Goal: Register for event/course

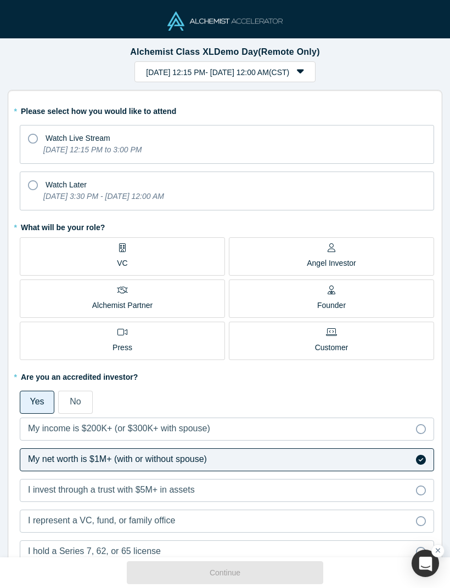
click at [39, 189] on div "Watch Later" at bounding box center [227, 183] width 398 height 15
click at [0, 0] on input "Watch Later [DATE] 3:30 PM - [DATE] 12:00 AM" at bounding box center [0, 0] width 0 height 0
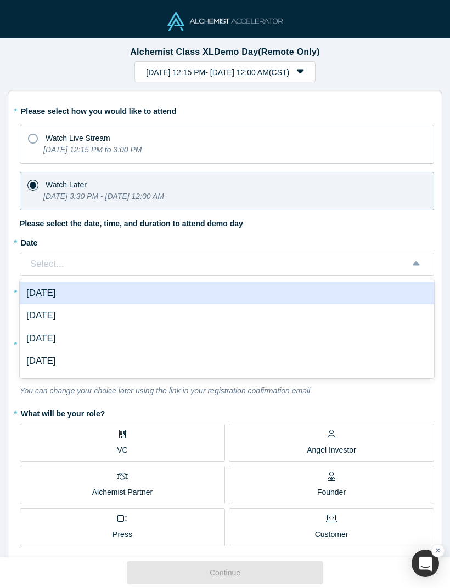
click at [363, 225] on div "* Please select how you would like to attend Watch Live Stream [DATE] 12:15 PM …" at bounding box center [227, 468] width 414 height 733
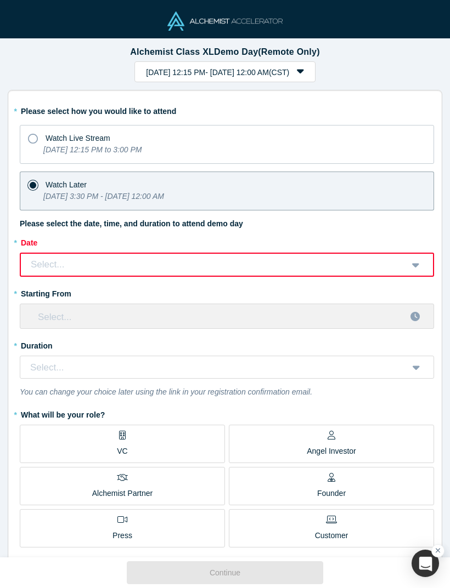
click at [37, 144] on label "Watch Live Stream [DATE] 12:15 PM to 3:00 PM" at bounding box center [227, 144] width 414 height 39
click at [0, 0] on input "Watch Live Stream [DATE] 12:15 PM to 3:00 PM" at bounding box center [0, 0] width 0 height 0
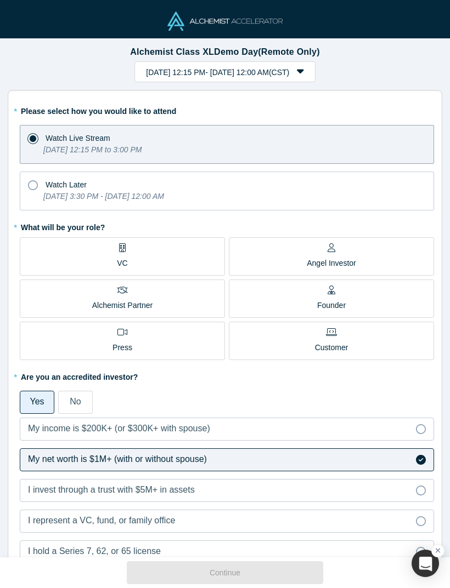
click at [41, 189] on div "Watch Later" at bounding box center [227, 183] width 398 height 15
click at [0, 0] on input "Watch Later [DATE] 3:30 PM - [DATE] 12:00 AM" at bounding box center [0, 0] width 0 height 0
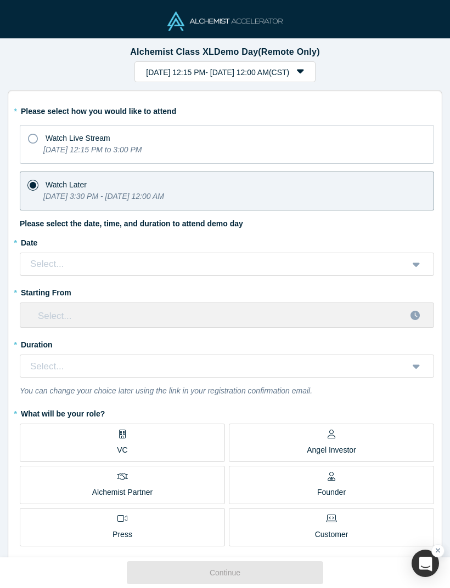
click at [414, 314] on div "Select..." at bounding box center [227, 316] width 414 height 26
click at [333, 148] on label "Watch Live Stream [DATE] 12:15 PM to 3:00 PM" at bounding box center [227, 144] width 414 height 39
click at [0, 0] on input "Watch Live Stream [DATE] 12:15 PM to 3:00 PM" at bounding box center [0, 0] width 0 height 0
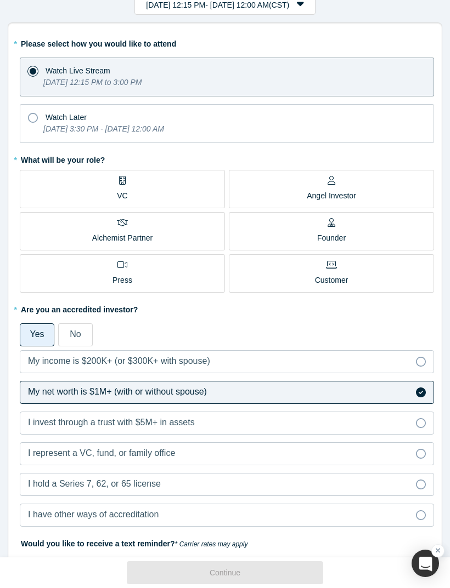
scroll to position [65, 0]
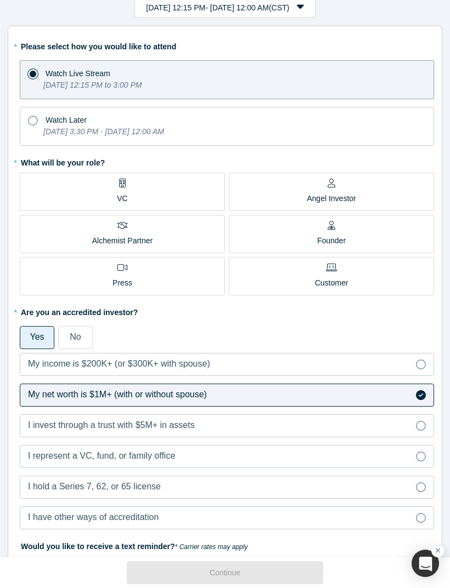
click at [365, 193] on label "Angel Investor" at bounding box center [331, 192] width 205 height 38
click at [0, 0] on input "Angel Investor" at bounding box center [0, 0] width 0 height 0
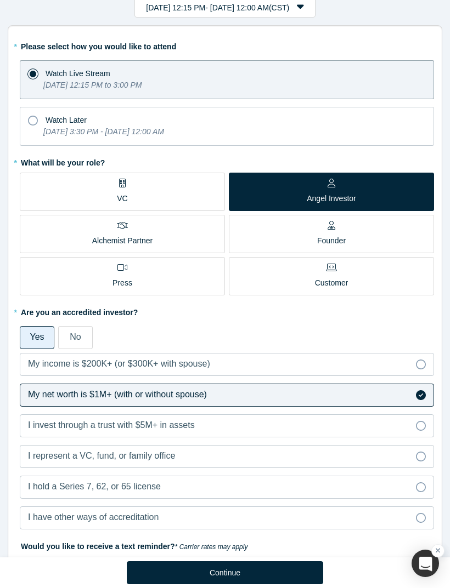
click at [368, 233] on label "Founder" at bounding box center [331, 234] width 205 height 38
click at [0, 0] on input "Founder" at bounding box center [0, 0] width 0 height 0
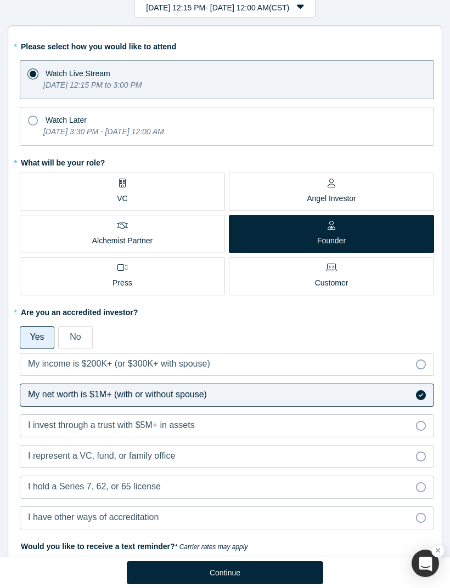
click at [378, 188] on label "Angel Investor" at bounding box center [331, 192] width 205 height 38
click at [0, 0] on input "Angel Investor" at bounding box center [0, 0] width 0 height 0
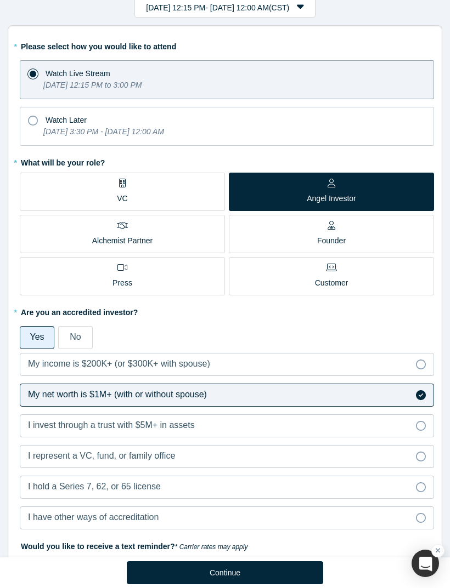
click at [357, 278] on label "Customer" at bounding box center [331, 276] width 205 height 38
click at [0, 0] on input "Customer" at bounding box center [0, 0] width 0 height 0
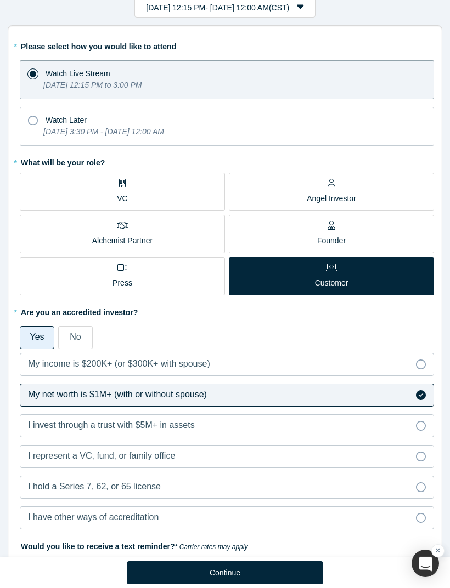
click at [373, 186] on label "Angel Investor" at bounding box center [331, 192] width 205 height 38
click at [0, 0] on input "Angel Investor" at bounding box center [0, 0] width 0 height 0
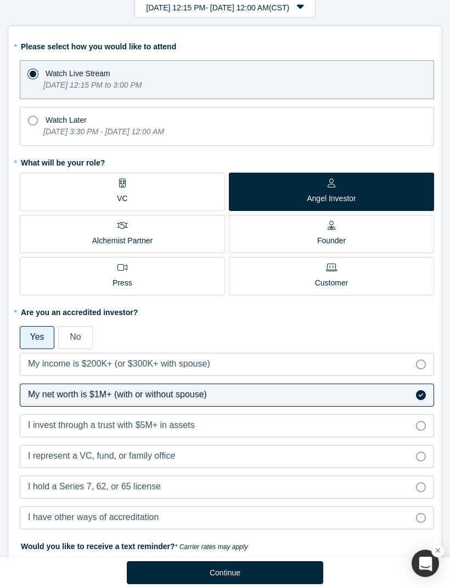
click at [164, 132] on icon "[DATE] 3:30 PM - [DATE] 12:00 AM" at bounding box center [103, 131] width 121 height 9
click at [0, 0] on input "Watch Later [DATE] 3:30 PM - [DATE] 12:00 AM" at bounding box center [0, 0] width 0 height 0
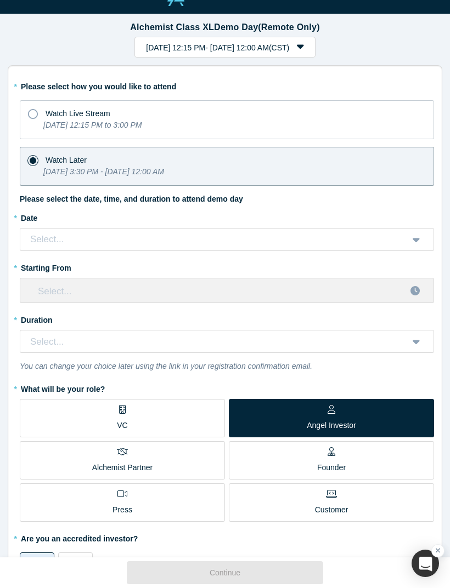
scroll to position [23, 0]
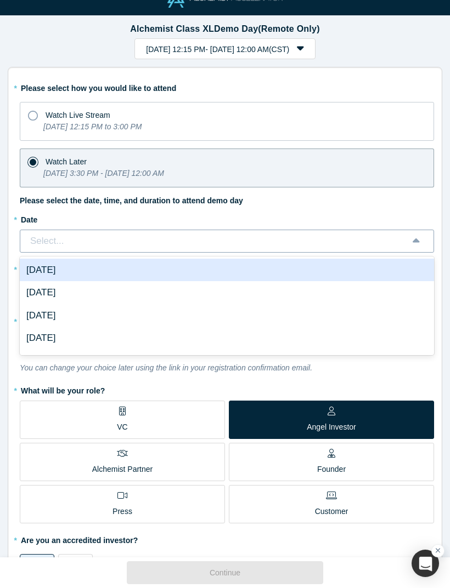
click at [384, 266] on div "[DATE]" at bounding box center [227, 270] width 414 height 23
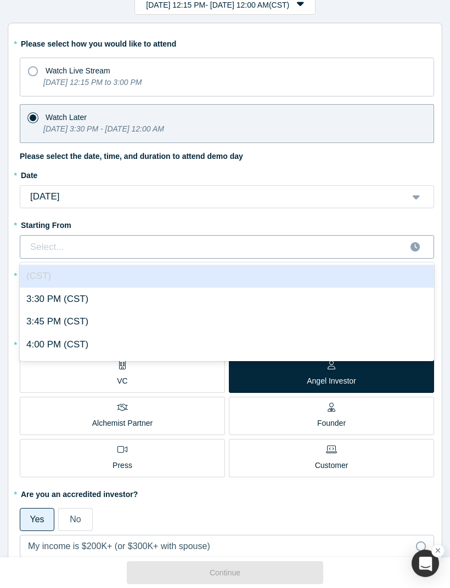
scroll to position [70, 0]
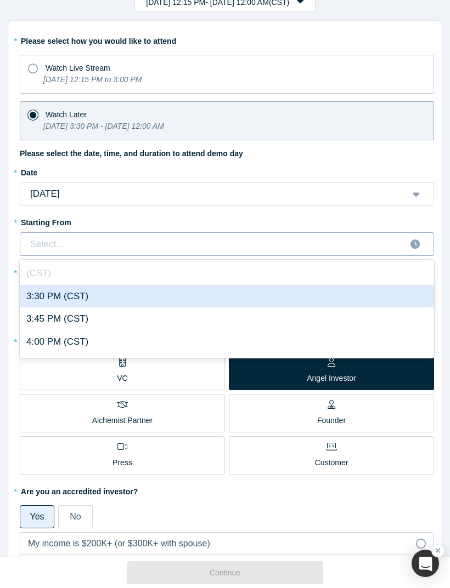
click at [348, 293] on div "3:30 PM (CST)" at bounding box center [227, 296] width 414 height 23
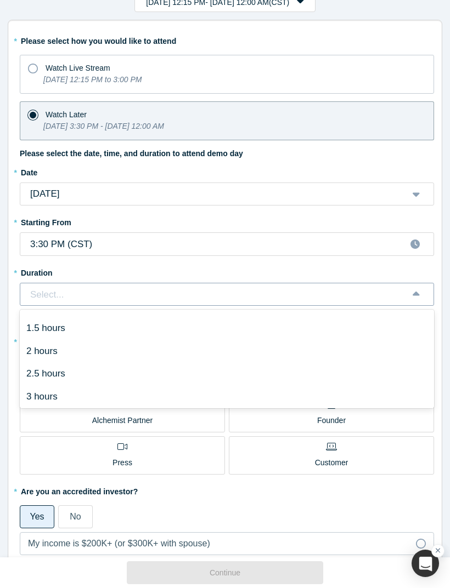
scroll to position [41, 0]
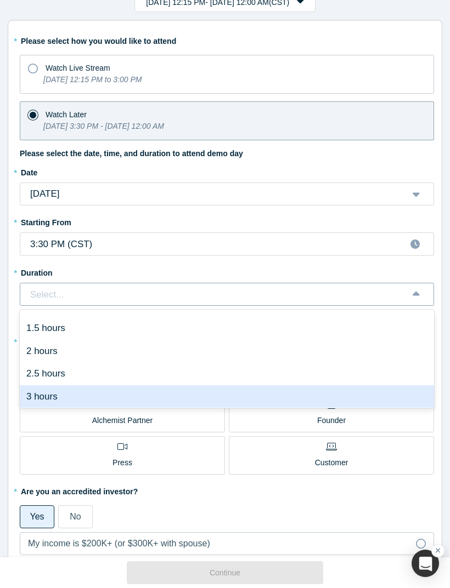
click at [396, 392] on div "3 hours" at bounding box center [227, 397] width 414 height 23
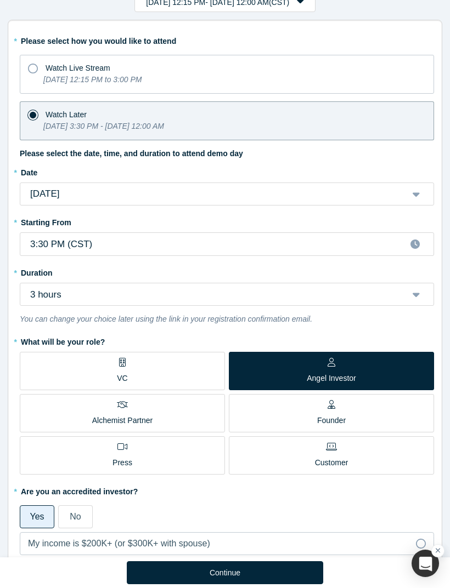
click at [276, 66] on div "Watch Live Stream" at bounding box center [227, 66] width 398 height 15
click at [0, 0] on input "Watch Live Stream [DATE] 12:15 PM to 3:00 PM" at bounding box center [0, 0] width 0 height 0
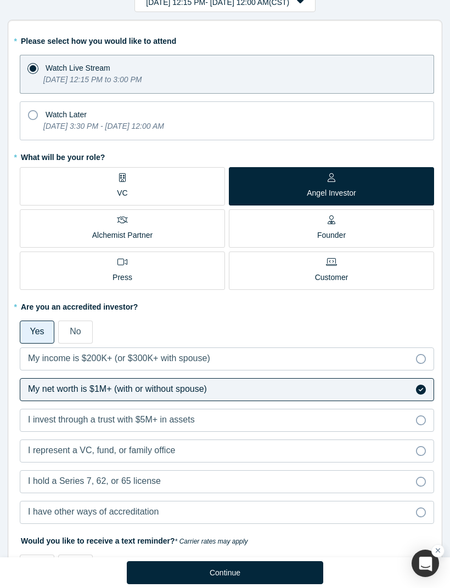
click at [164, 122] on icon "[DATE] 3:30 PM - [DATE] 12:00 AM" at bounding box center [103, 126] width 121 height 9
click at [0, 0] on input "Watch Later [DATE] 3:30 PM - [DATE] 12:00 AM" at bounding box center [0, 0] width 0 height 0
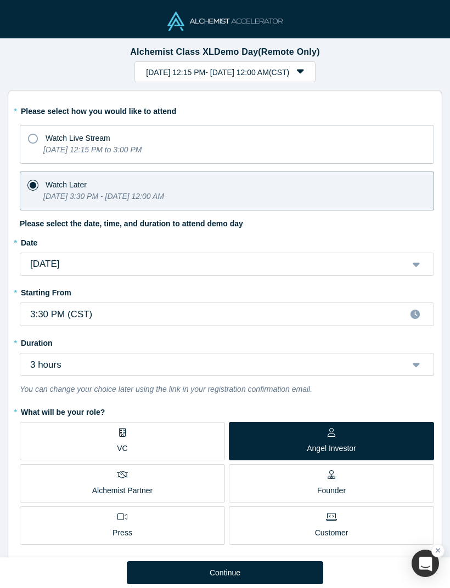
scroll to position [0, 0]
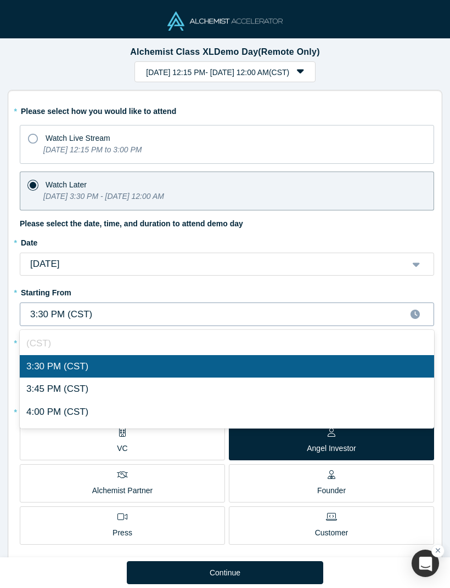
click at [402, 364] on div "3:30 PM (CST)" at bounding box center [227, 366] width 414 height 23
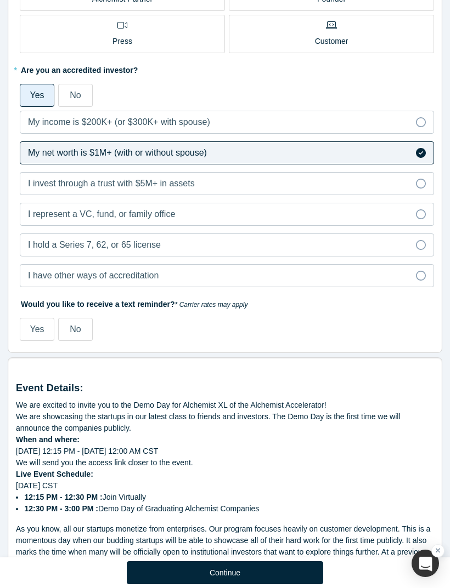
scroll to position [514, 0]
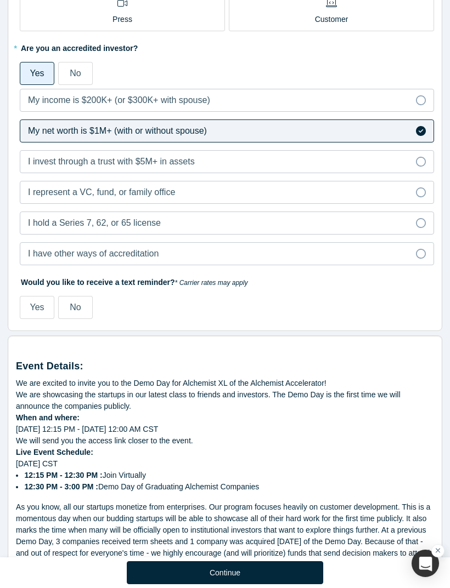
click at [41, 308] on span "Yes" at bounding box center [37, 307] width 14 height 9
click at [0, 0] on input "Yes" at bounding box center [0, 0] width 0 height 0
select select "US"
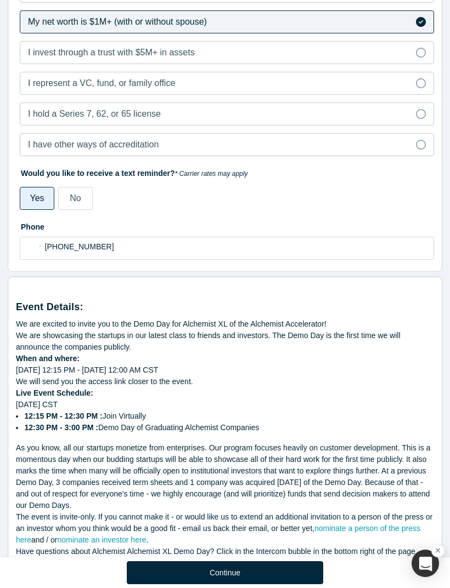
scroll to position [627, 0]
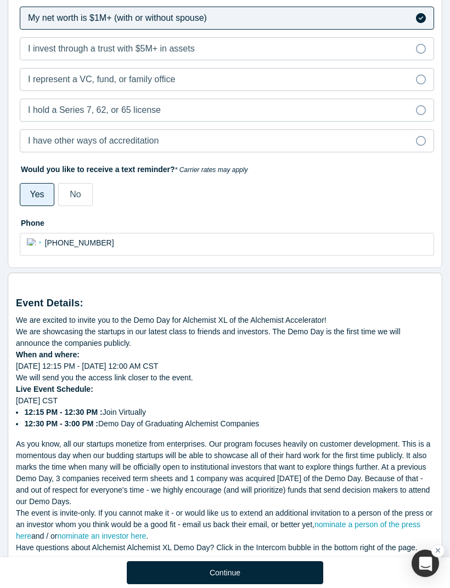
click at [29, 248] on select "International [GEOGRAPHIC_DATA] [GEOGRAPHIC_DATA] [GEOGRAPHIC_DATA] [GEOGRAPHIC…" at bounding box center [34, 242] width 14 height 18
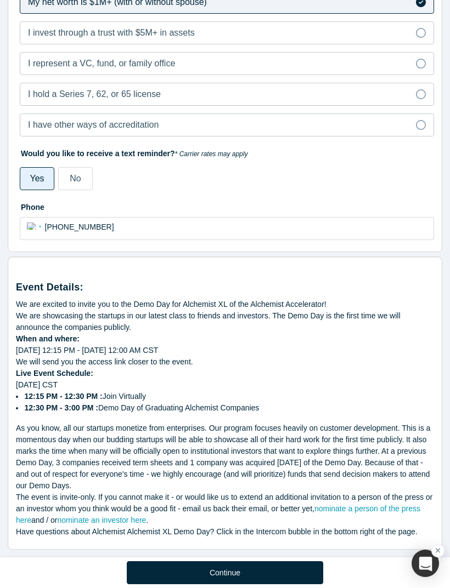
scroll to position [644, 0]
click at [301, 562] on button "Continue" at bounding box center [225, 573] width 196 height 23
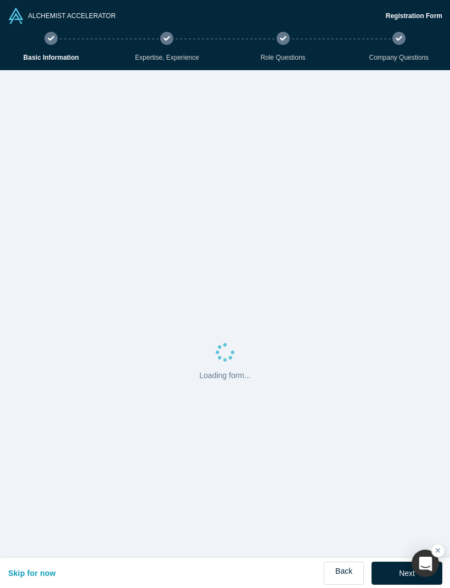
select select "US"
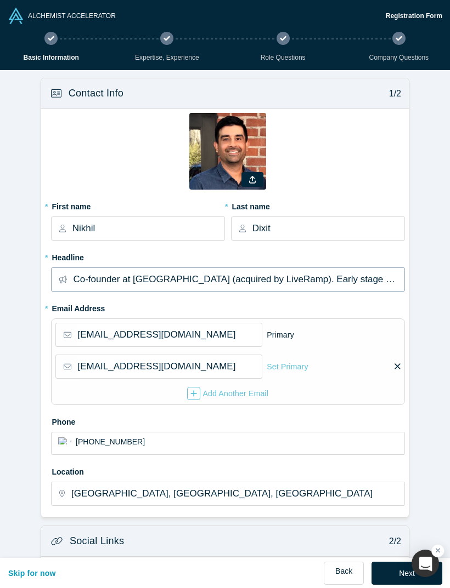
click at [201, 278] on input "Co-founder at [GEOGRAPHIC_DATA] (acquired by LiveRamp). Early stage startup adv…" at bounding box center [238, 279] width 331 height 23
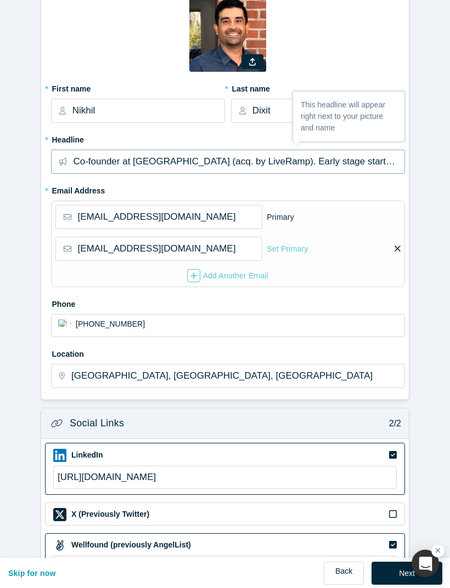
type input "Co-founder at [GEOGRAPHIC_DATA] (acq. by LiveRamp). Early stage startup advisor…"
click at [444, 291] on form "Contact Info 1/2 Zoom Save Remove Upload New * First name [PERSON_NAME] * Last …" at bounding box center [225, 349] width 450 height 795
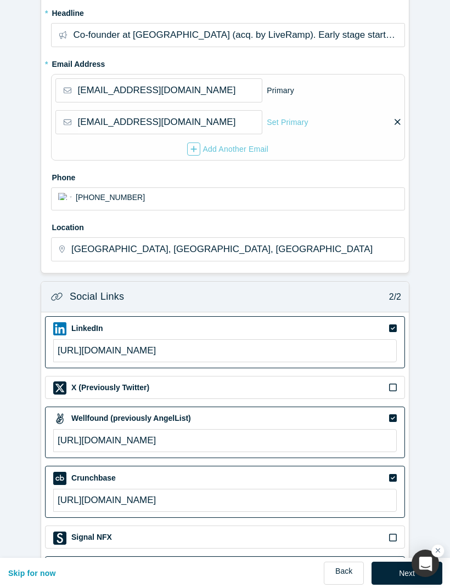
scroll to position [247, 0]
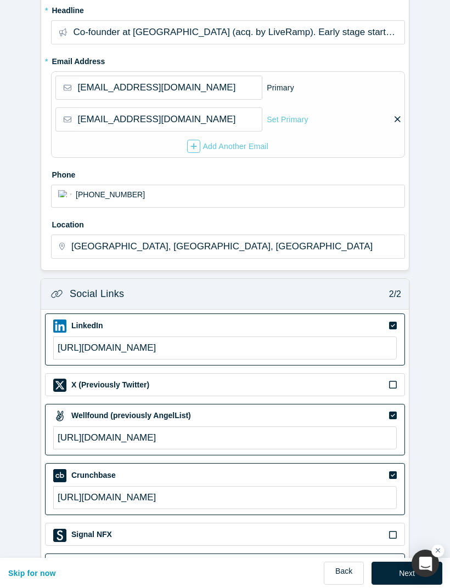
click at [443, 304] on form "Contact Info 1/2 Zoom Save Remove Upload New * First name [PERSON_NAME] * Last …" at bounding box center [225, 220] width 450 height 795
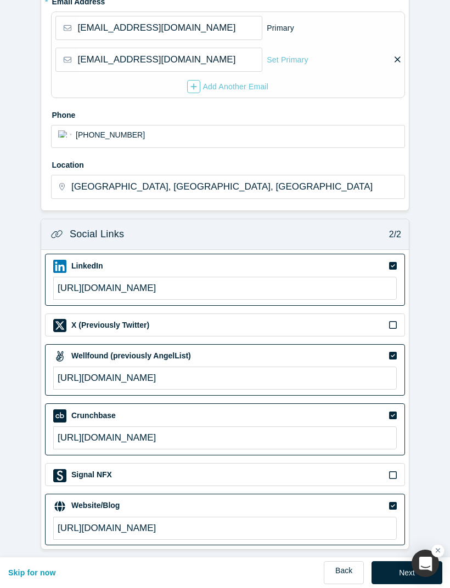
scroll to position [307, 0]
click at [389, 571] on button "Next" at bounding box center [406, 573] width 71 height 23
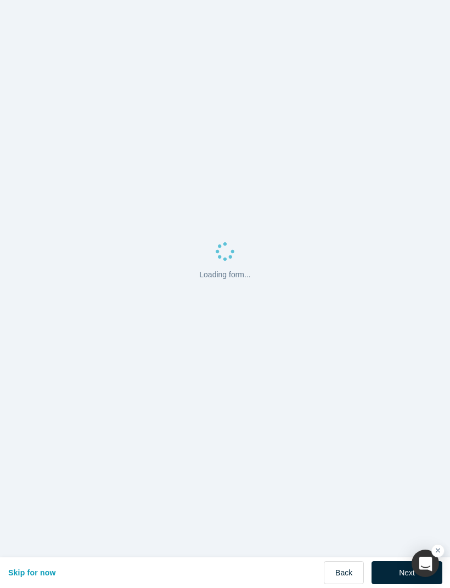
scroll to position [0, 0]
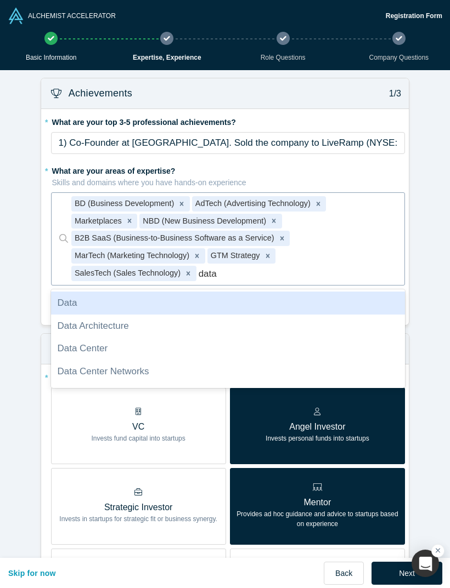
click at [62, 302] on div "Data" at bounding box center [228, 303] width 354 height 23
type input "data"
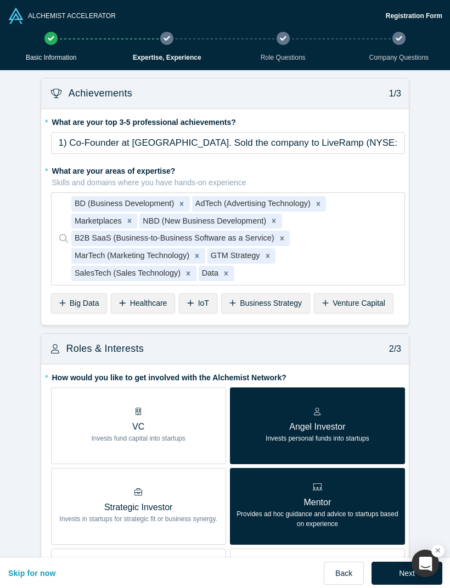
click at [282, 301] on span "Business Strategy" at bounding box center [271, 303] width 62 height 9
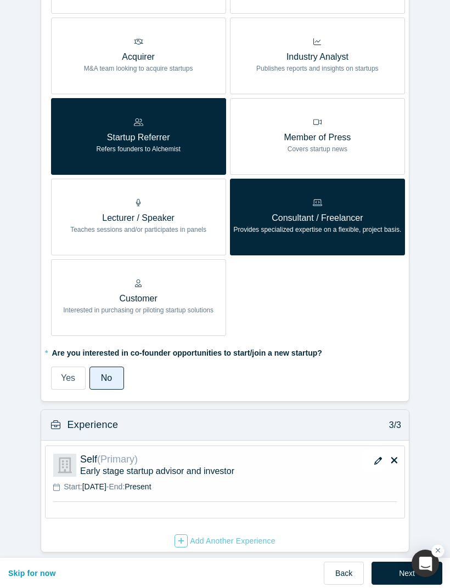
scroll to position [612, 0]
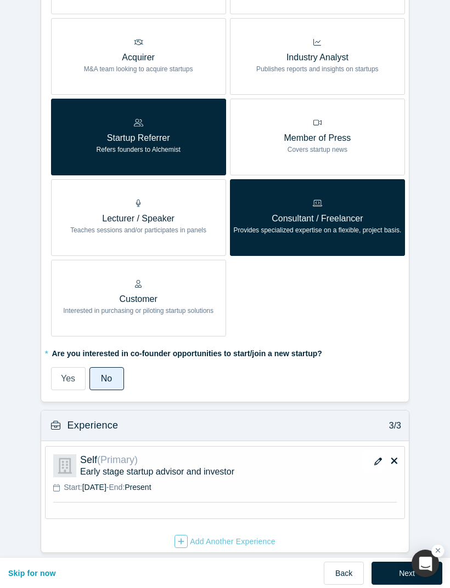
click at [393, 570] on button "Next" at bounding box center [406, 573] width 71 height 23
click at [392, 571] on div "Next" at bounding box center [406, 573] width 71 height 23
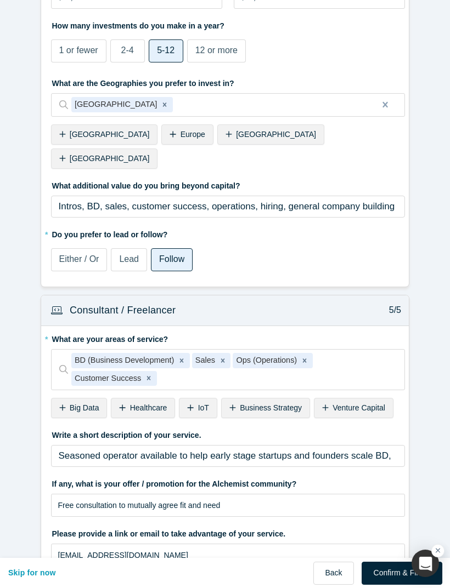
scroll to position [1272, 0]
click at [274, 399] on div "Business Strategy" at bounding box center [265, 409] width 89 height 20
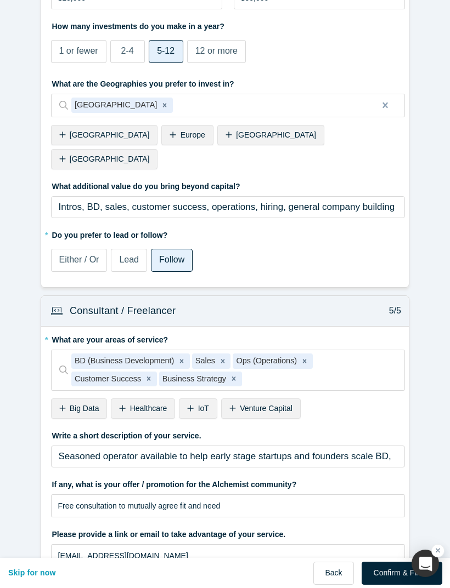
click at [388, 568] on button "Confirm & Finish" at bounding box center [401, 573] width 81 height 23
